Goal: Task Accomplishment & Management: Manage account settings

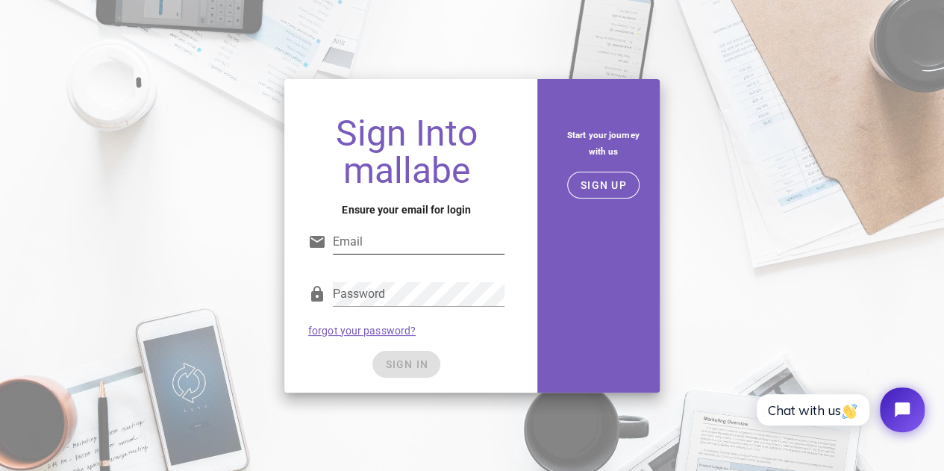
click at [428, 245] on input "Email" at bounding box center [419, 242] width 172 height 24
type input "[PERSON_NAME][EMAIL_ADDRESS][PERSON_NAME][DOMAIN_NAME]"
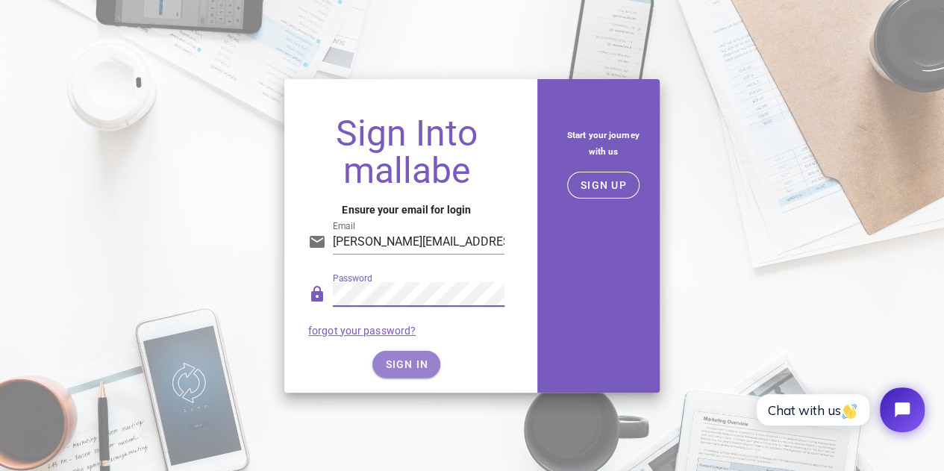
click at [401, 366] on span "SIGN IN" at bounding box center [406, 364] width 44 height 12
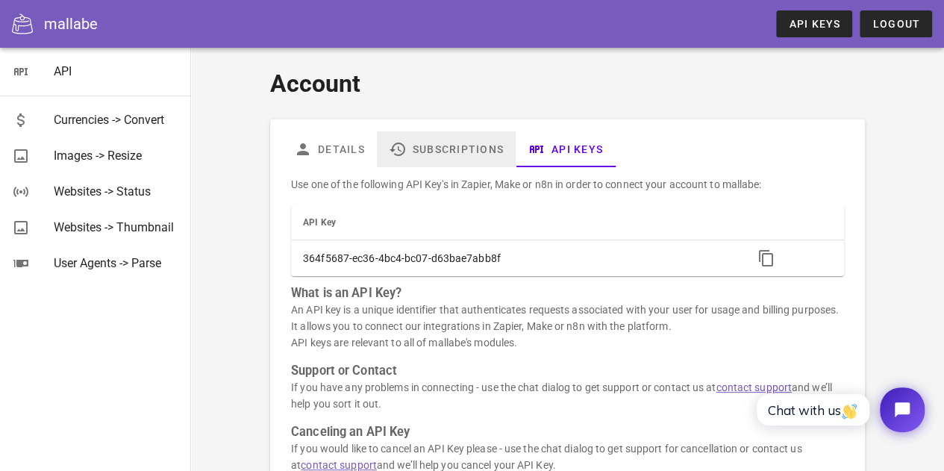
click at [446, 139] on link "Subscriptions" at bounding box center [446, 149] width 139 height 36
